Goal: Entertainment & Leisure: Consume media (video, audio)

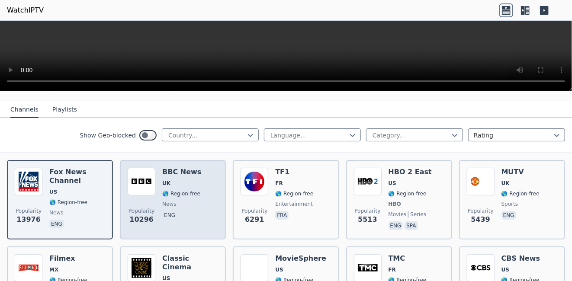
scroll to position [87, 0]
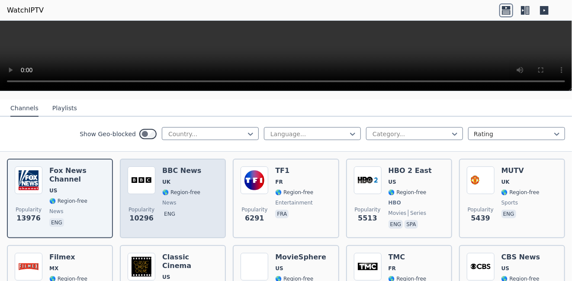
click at [190, 189] on span "🌎 Region-free" at bounding box center [181, 192] width 38 height 7
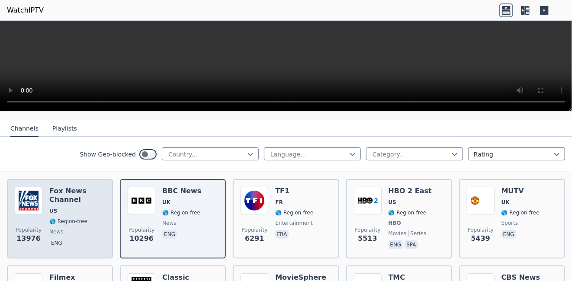
click at [88, 239] on span "eng" at bounding box center [77, 244] width 56 height 10
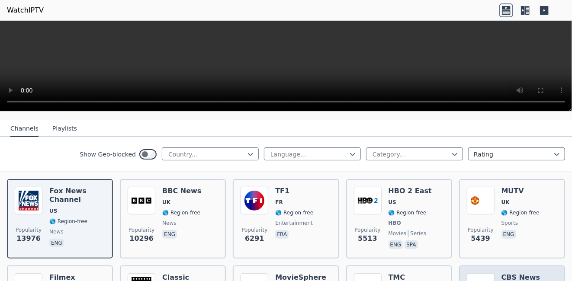
click at [521, 274] on h6 "CBS News" at bounding box center [521, 278] width 39 height 9
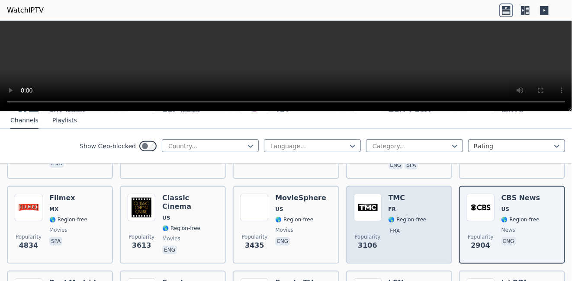
scroll to position [217, 0]
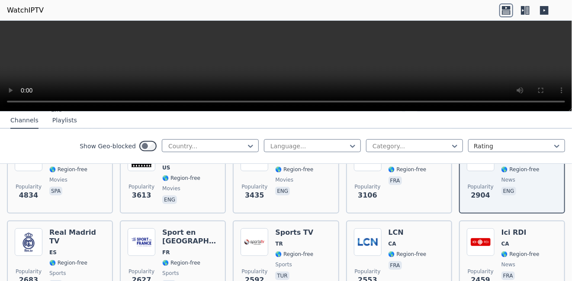
click at [422, 14] on header "WatchIPTV" at bounding box center [286, 10] width 572 height 21
click at [331, 3] on header "WatchIPTV" at bounding box center [286, 10] width 572 height 21
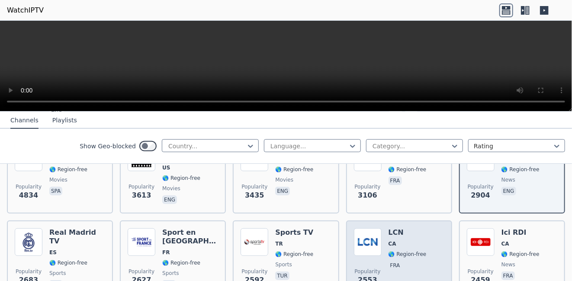
click at [423, 235] on div "Popularity 2553 LCN CA 🌎 Region-free fra" at bounding box center [399, 260] width 91 height 62
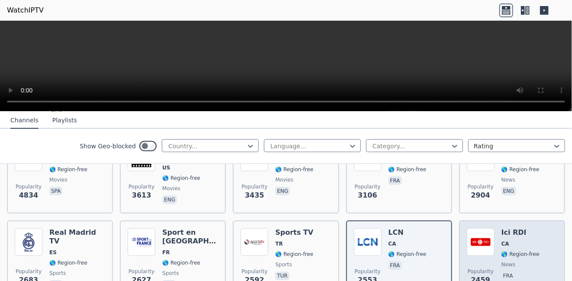
click at [535, 262] on div "Popularity [STREET_ADDRESS] 🌎 Region-free news fra" at bounding box center [512, 260] width 91 height 62
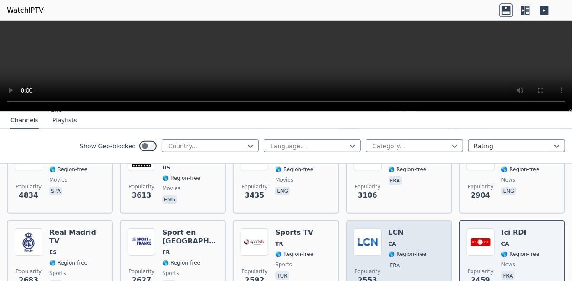
click at [413, 265] on div "LCN CA 🌎 Region-free fra" at bounding box center [408, 260] width 38 height 62
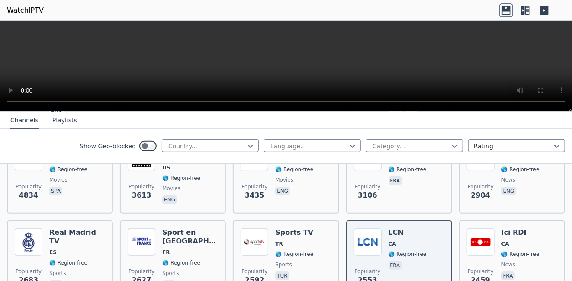
click at [9, 146] on div "Show Geo-blocked Country... Language... Category... Rating" at bounding box center [286, 146] width 572 height 35
click at [265, 41] on video at bounding box center [286, 66] width 572 height 91
click at [330, 47] on video at bounding box center [286, 66] width 572 height 91
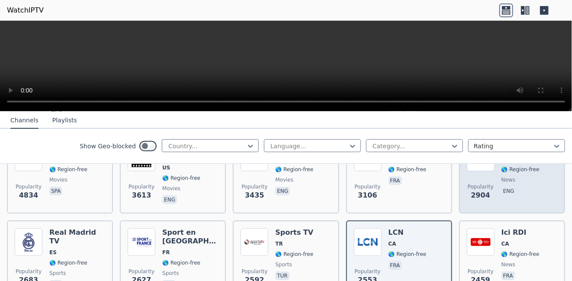
drag, startPoint x: 534, startPoint y: 263, endPoint x: 501, endPoint y: 205, distance: 66.3
click at [534, 262] on div "Popularity [STREET_ADDRESS] 🌎 Region-free news fra" at bounding box center [512, 260] width 91 height 62
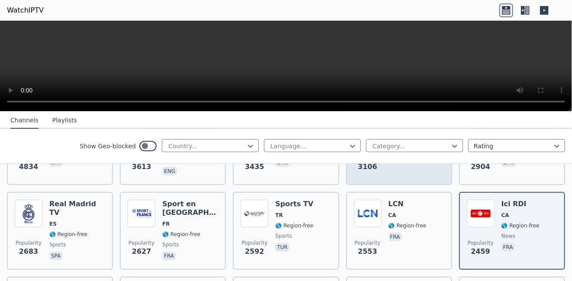
scroll to position [260, 0]
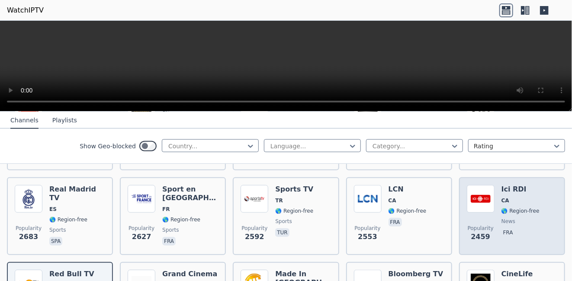
click at [530, 214] on div "Popularity [STREET_ADDRESS] 🌎 Region-free news fra" at bounding box center [512, 216] width 91 height 62
